Goal: Task Accomplishment & Management: Manage account settings

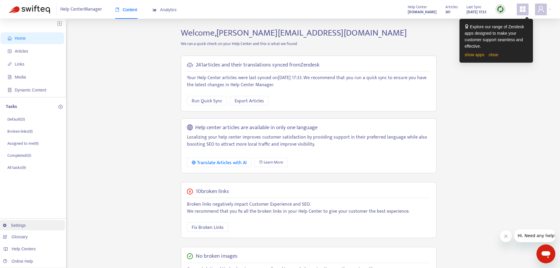
click at [19, 226] on link "Settings" at bounding box center [14, 225] width 23 height 5
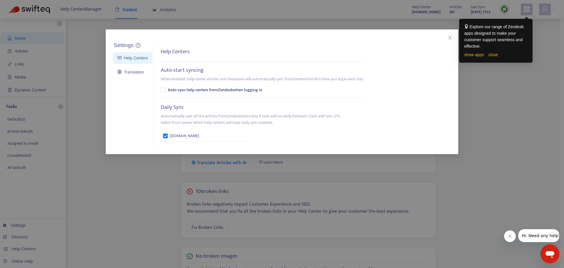
click at [110, 101] on div "Settings Help Centers Translation Settings Help Centers Auto-start syncing When…" at bounding box center [282, 91] width 352 height 125
click at [133, 72] on link "Translation" at bounding box center [130, 72] width 26 height 5
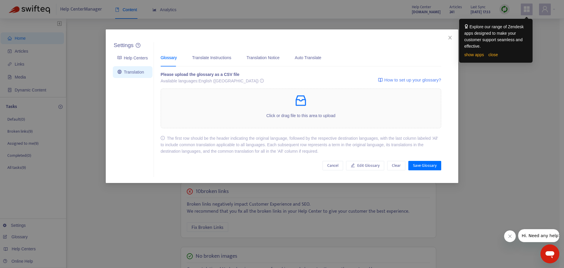
click at [93, 52] on div "Settings Help Centers Translation Settings Glossary Translate Instructions Tran…" at bounding box center [282, 134] width 564 height 268
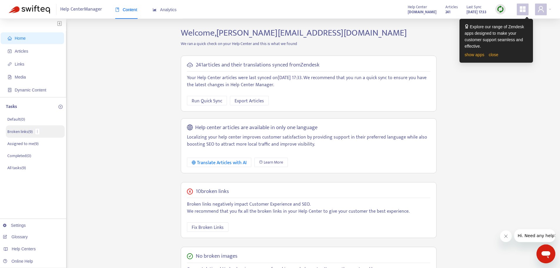
click at [22, 132] on p "Broken links ( 9 )" at bounding box center [19, 131] width 25 height 6
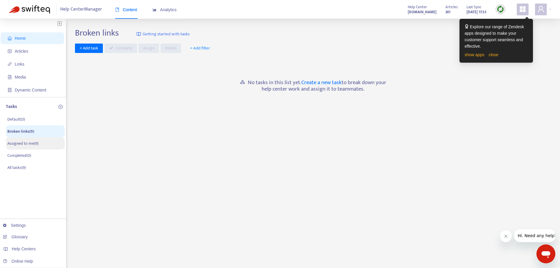
click at [16, 140] on p "Assigned to me ( 9 )" at bounding box center [22, 143] width 31 height 6
click at [18, 133] on p "Broken links ( 9 )" at bounding box center [19, 131] width 25 height 6
click at [18, 169] on p "All tasks ( 9 )" at bounding box center [16, 167] width 19 height 6
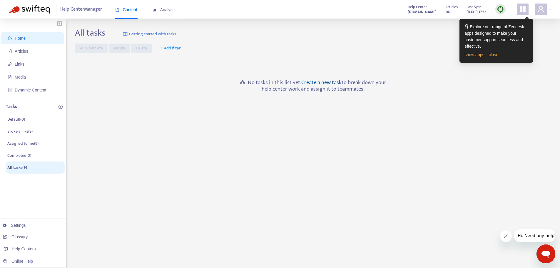
click at [323, 82] on link "Create a new task" at bounding box center [321, 82] width 40 height 9
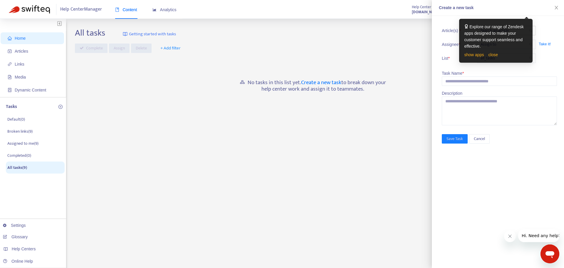
click at [395, 141] on div "All tasks Getting started with tasks Complete Assign Delete + Add filter No tas…" at bounding box center [313, 200] width 476 height 344
click at [558, 8] on icon "close" at bounding box center [556, 7] width 5 height 5
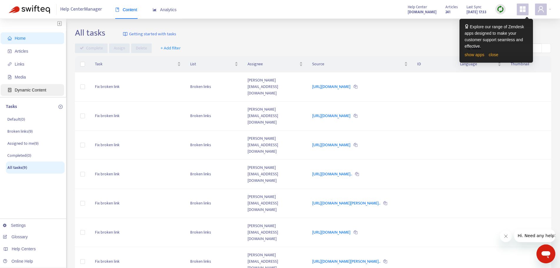
click at [38, 90] on span "Dynamic Content" at bounding box center [30, 90] width 31 height 5
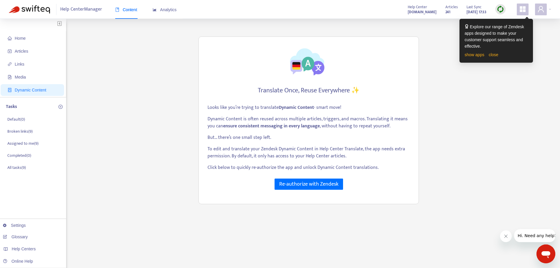
click at [441, 89] on div "Home Articles Links Media Dynamic Content Tasks Default ( 0 ) Broken links ( 9 …" at bounding box center [280, 200] width 542 height 344
click at [10, 118] on p "Default ( 0 )" at bounding box center [16, 119] width 18 height 6
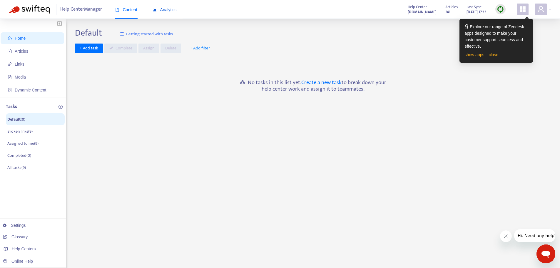
click at [161, 9] on span "Analytics" at bounding box center [164, 9] width 24 height 5
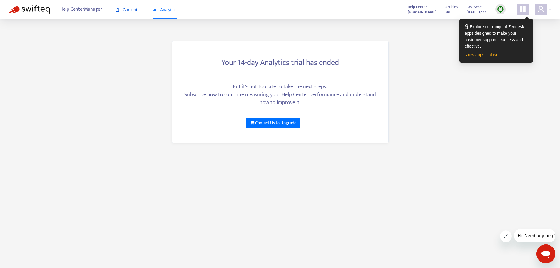
click at [122, 8] on span "Content" at bounding box center [126, 9] width 22 height 5
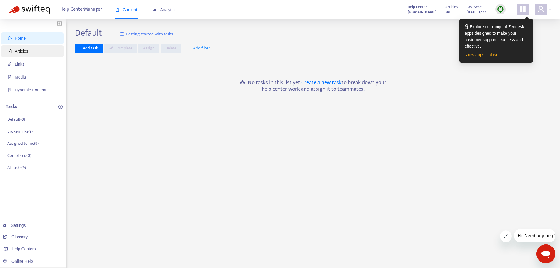
click at [16, 50] on span "Articles" at bounding box center [22, 51] width 14 height 5
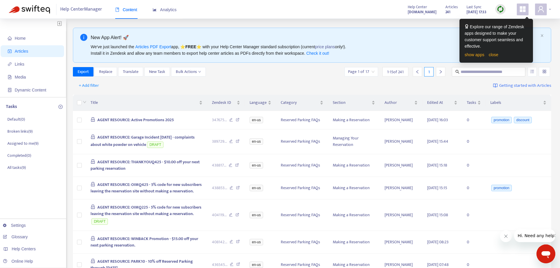
click at [539, 11] on icon "user" at bounding box center [541, 9] width 6 height 6
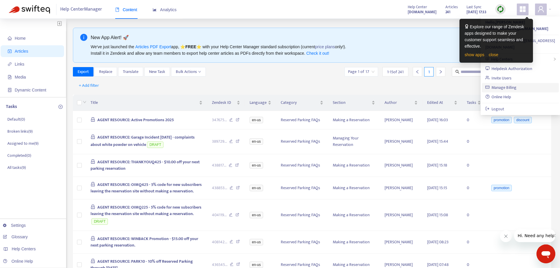
click at [508, 84] on link "Manage Billing" at bounding box center [500, 87] width 31 height 7
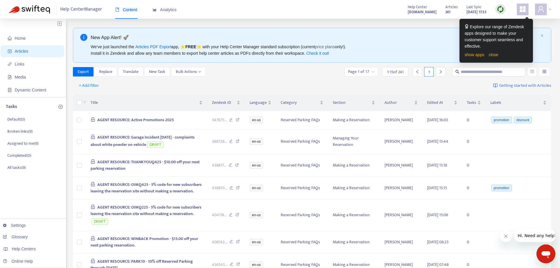
click at [549, 10] on div at bounding box center [543, 10] width 16 height 12
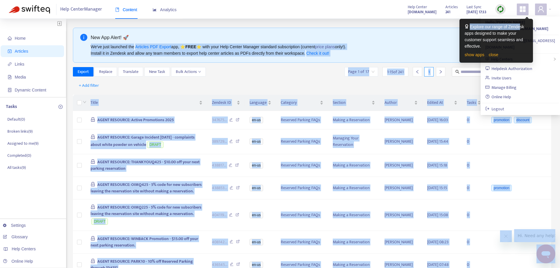
drag, startPoint x: 519, startPoint y: 20, endPoint x: 432, endPoint y: 25, distance: 86.5
click at [432, 25] on body "Help Center Manager Content Analytics Help Center [DOMAIN_NAME] Articles 241 La…" at bounding box center [280, 238] width 560 height 477
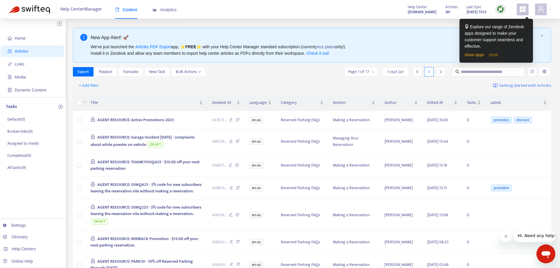
click at [492, 56] on link "close" at bounding box center [493, 54] width 10 height 5
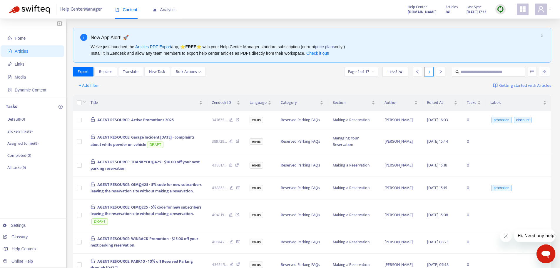
click at [155, 46] on link "Articles PDF Export" at bounding box center [153, 46] width 36 height 5
click at [322, 53] on link "Check it out!" at bounding box center [317, 53] width 23 height 5
